Goal: Obtain resource: Obtain resource

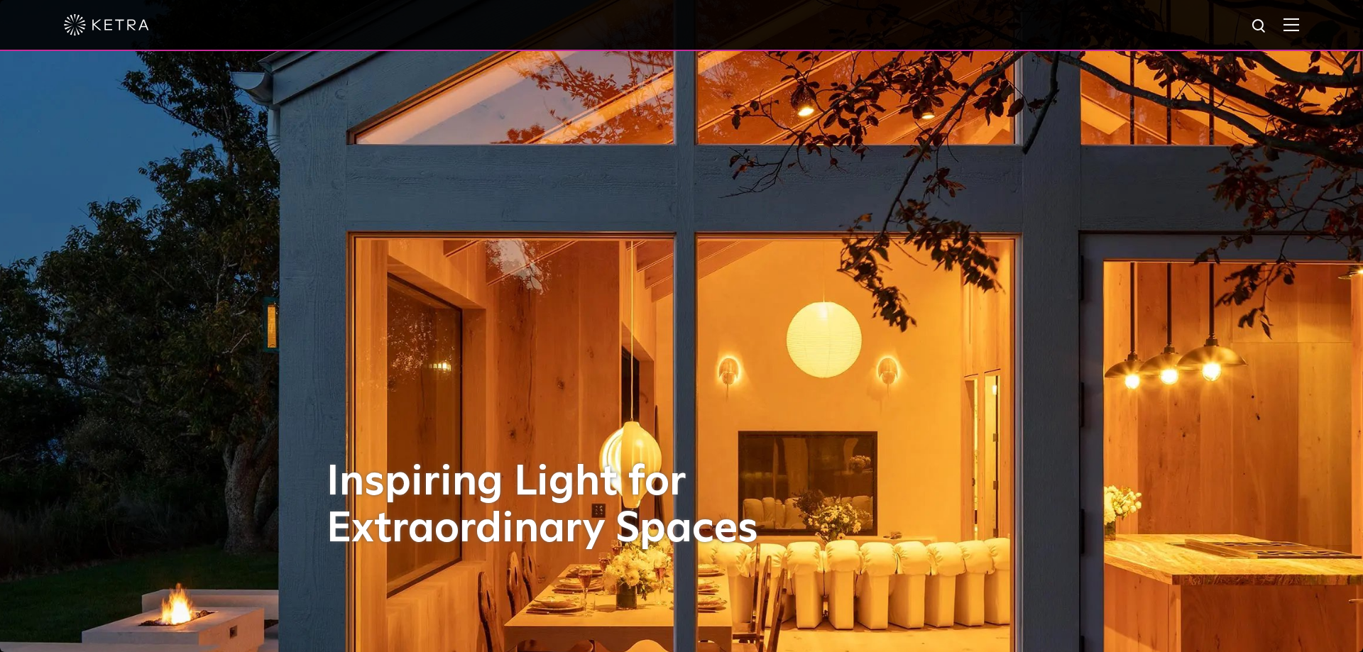
click at [1293, 26] on img at bounding box center [1292, 24] width 16 height 13
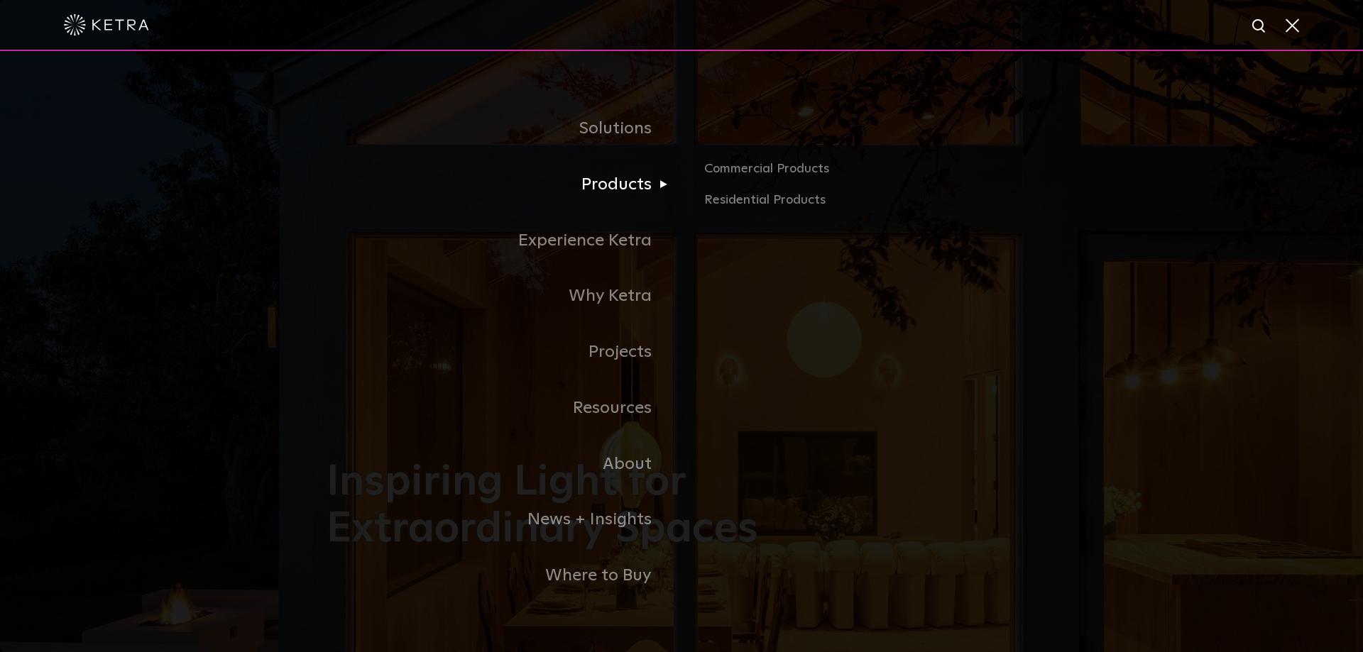
click at [607, 193] on link "Products" at bounding box center [504, 185] width 355 height 56
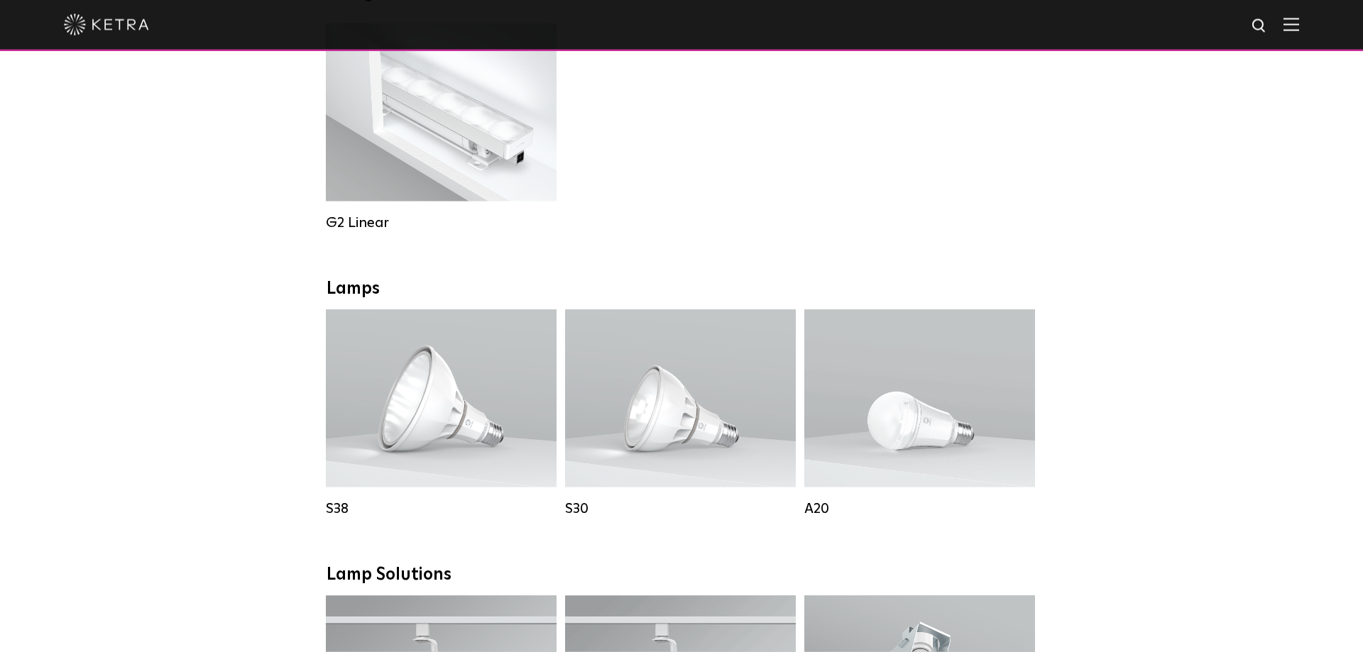
scroll to position [805, 0]
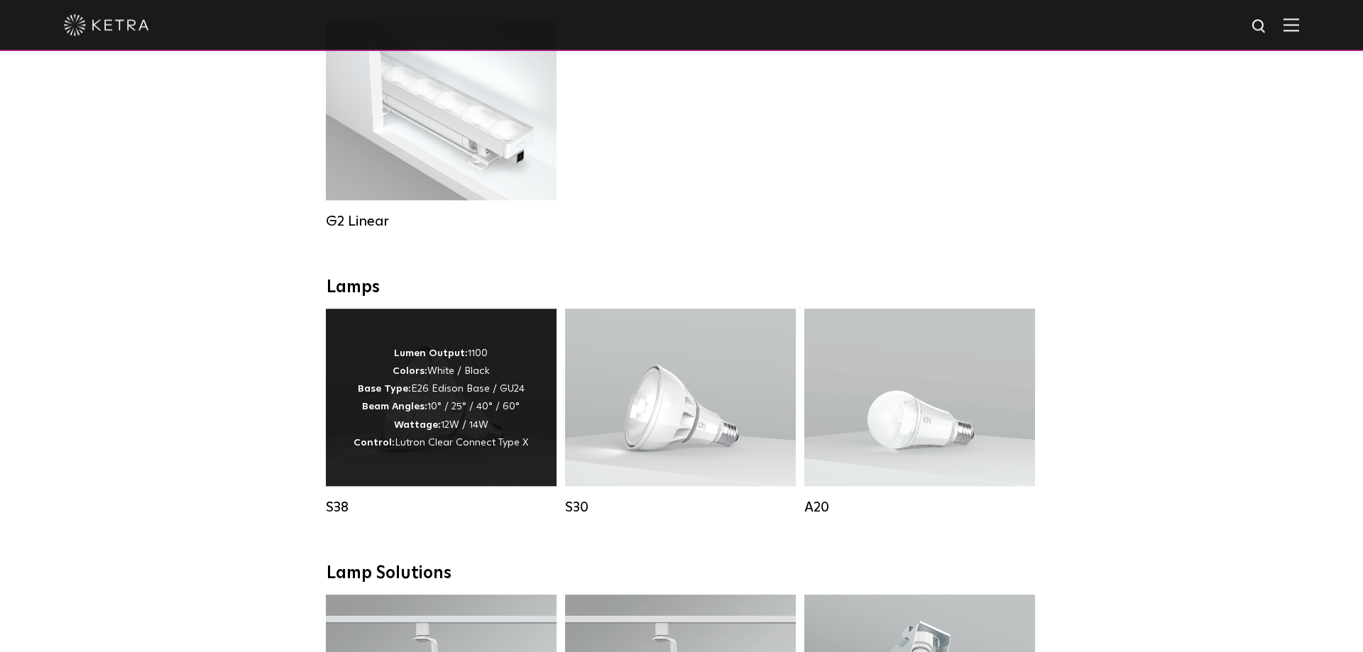
click at [462, 424] on p "Lumen Output: 1100 Colors: White / Black Base Type: E26 Edison Base / GU24 Beam…" at bounding box center [441, 398] width 175 height 107
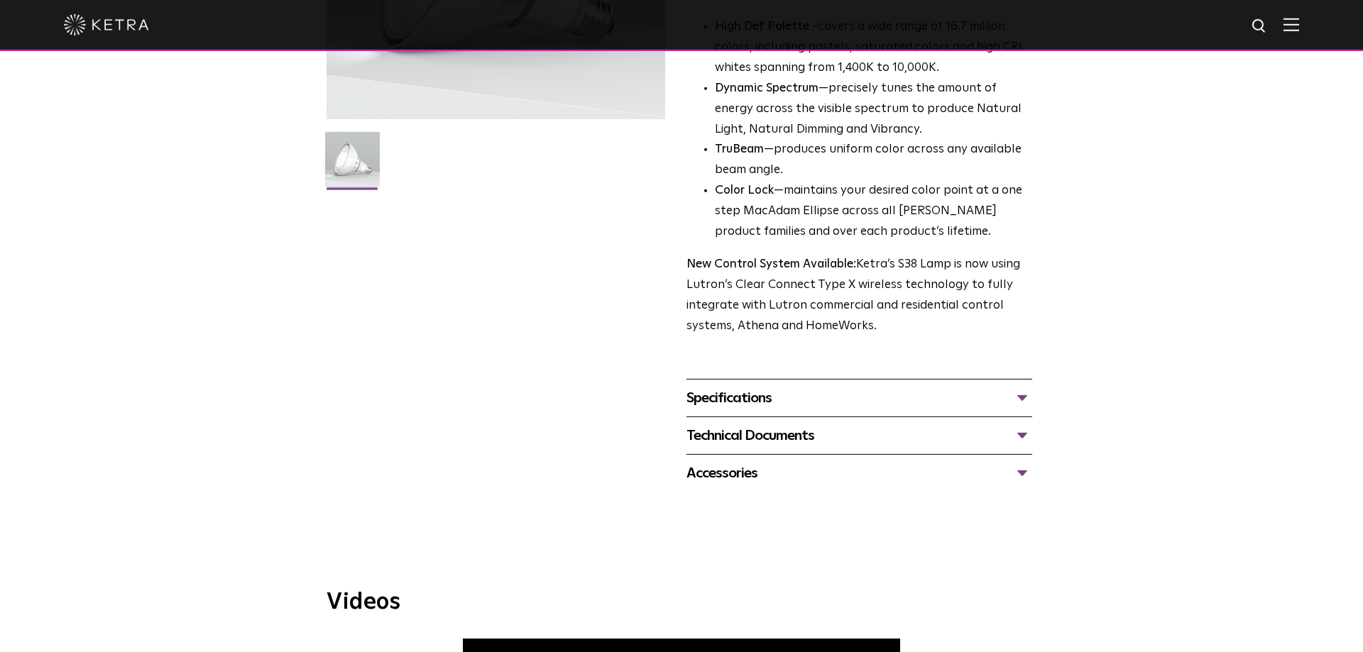
scroll to position [324, 0]
click at [720, 398] on div "Specifications" at bounding box center [859, 396] width 346 height 23
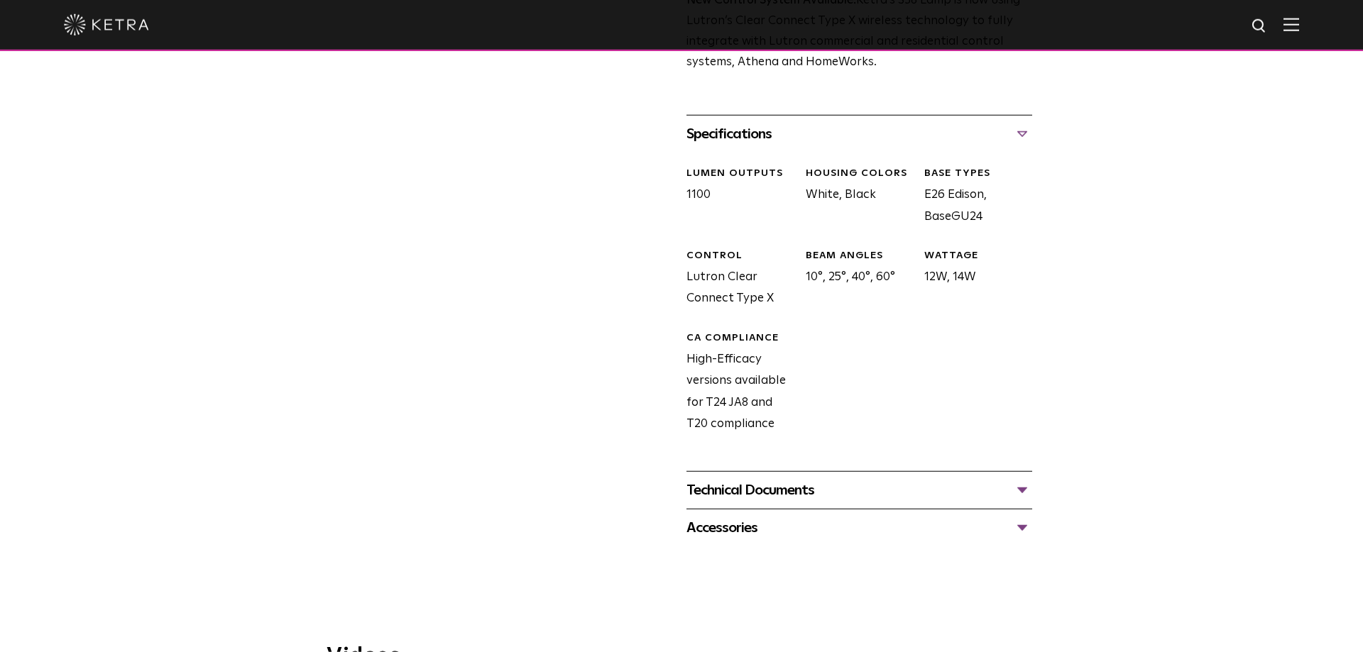
scroll to position [591, 0]
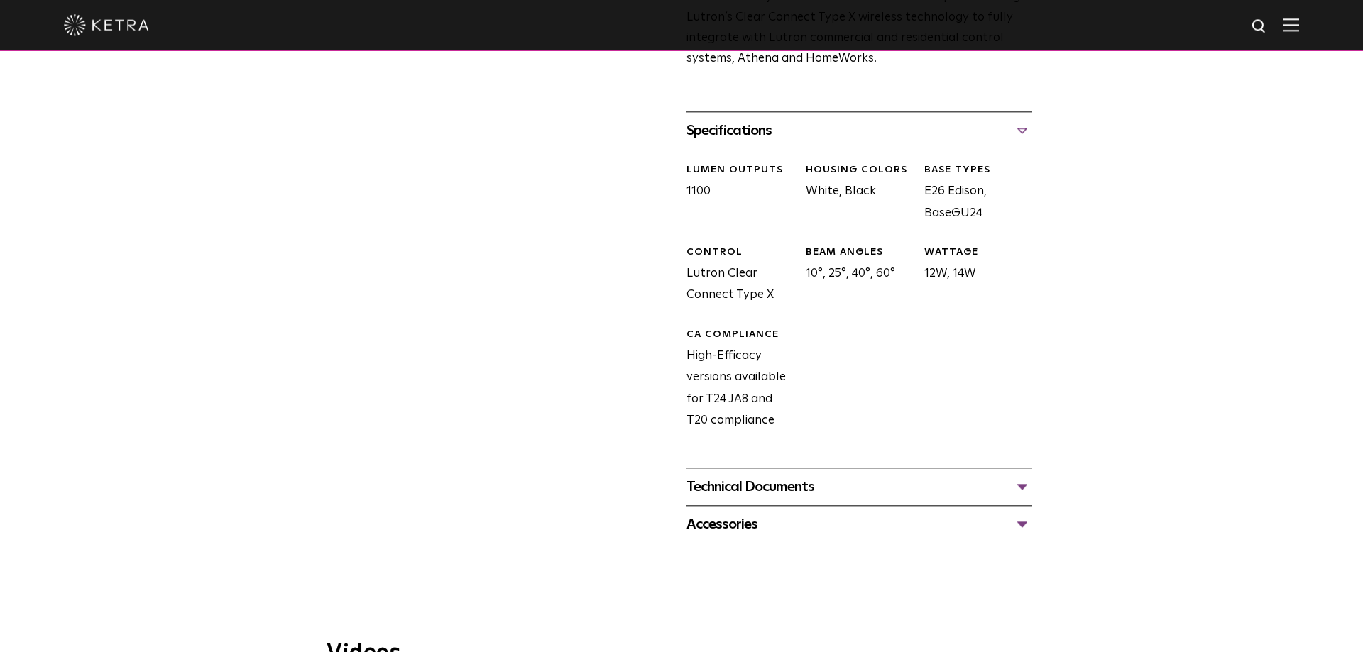
click at [792, 498] on div "Technical Documents" at bounding box center [859, 487] width 346 height 23
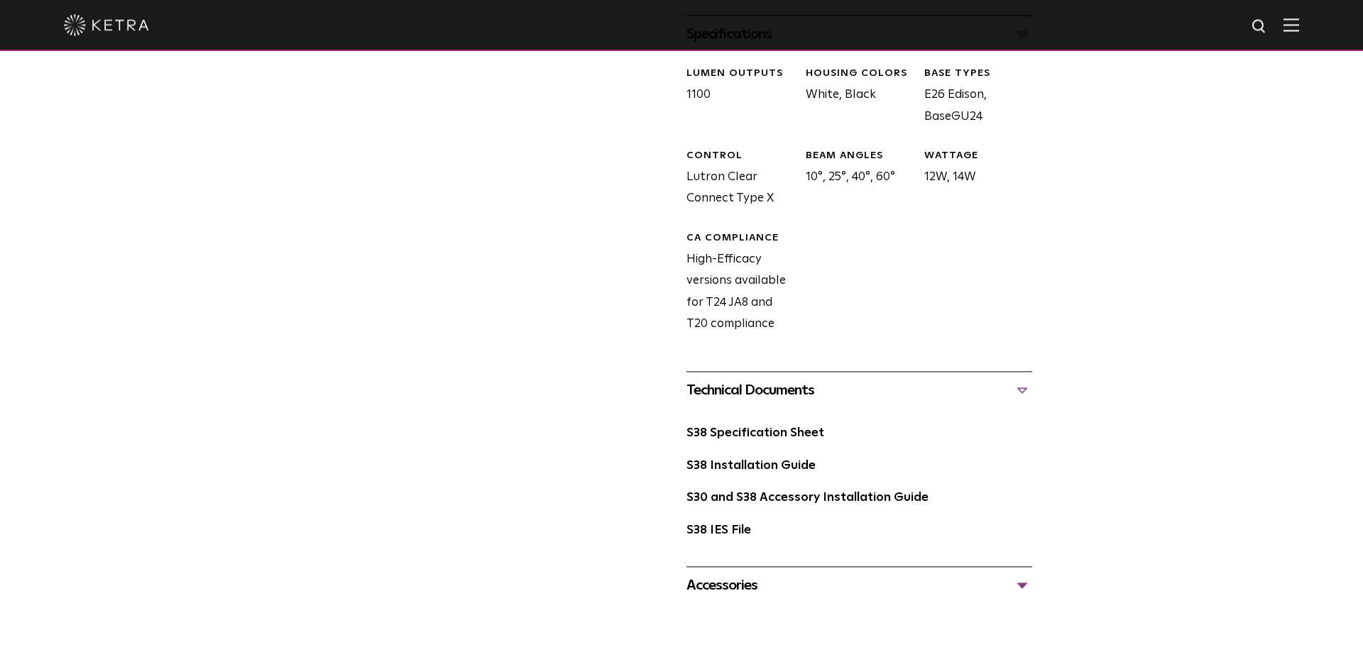
scroll to position [689, 0]
click at [755, 431] on link "S38 Specification Sheet" at bounding box center [755, 432] width 138 height 12
